Goal: Find specific page/section: Find specific page/section

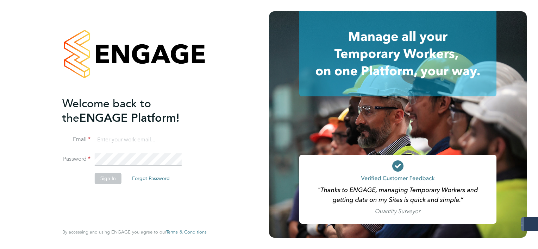
click at [141, 142] on input at bounding box center [138, 140] width 87 height 13
type input "ellie.mandell@konnectrecruit.co.uk"
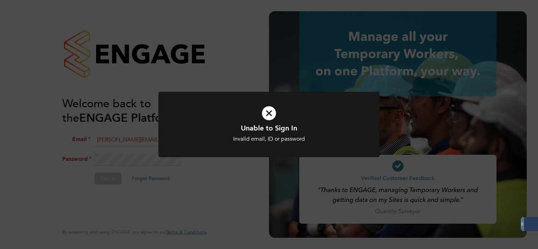
click at [265, 206] on div "Unable to Sign In Invalid email, ID or password Cancel Okay" at bounding box center [269, 124] width 538 height 249
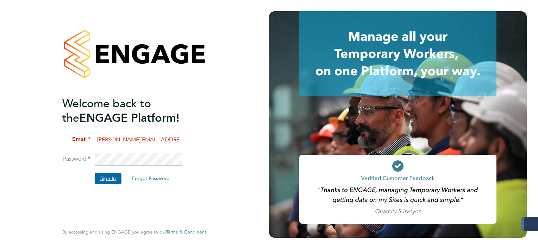
click at [99, 177] on button "Sign In" at bounding box center [108, 178] width 27 height 11
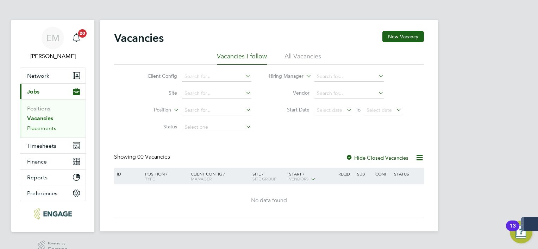
click at [48, 130] on link "Placements" at bounding box center [41, 128] width 29 height 7
